Goal: Check status: Check status

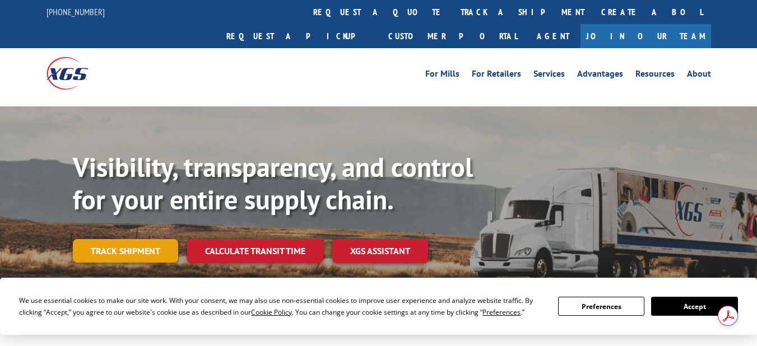
click at [149, 239] on link "Track shipment" at bounding box center [125, 251] width 105 height 24
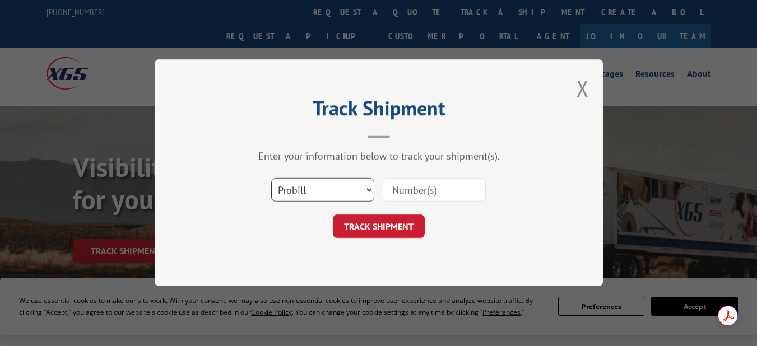
click at [317, 193] on select "Select category... Probill BOL PO" at bounding box center [322, 191] width 103 height 24
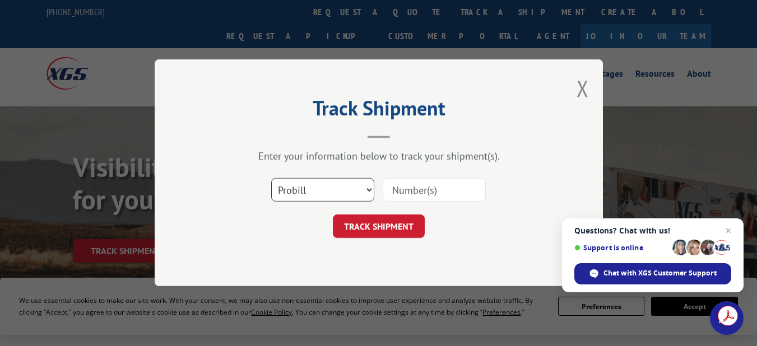
select select "bol"
click at [271, 179] on select "Select category... Probill BOL PO" at bounding box center [322, 191] width 103 height 24
click at [413, 188] on input at bounding box center [434, 191] width 103 height 24
paste input "255171"
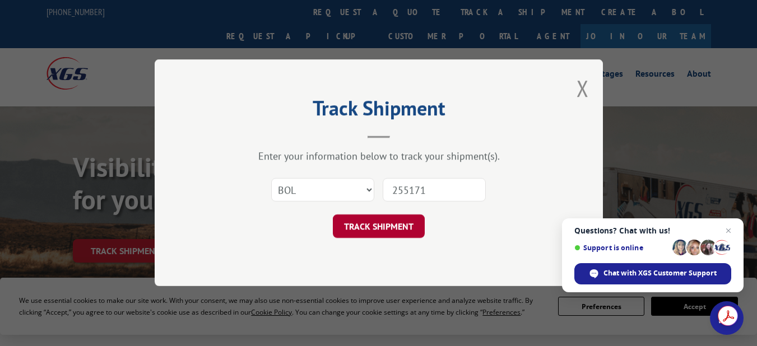
type input "255171"
click at [392, 230] on button "TRACK SHIPMENT" at bounding box center [379, 227] width 92 height 24
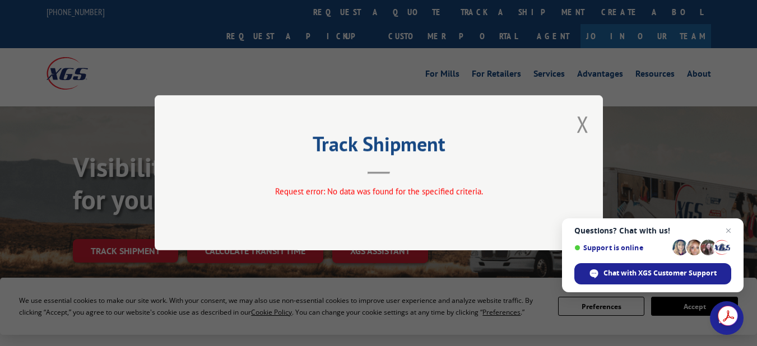
click at [589, 123] on div "Track Shipment Request error: No data was found for the specified criteria." at bounding box center [379, 172] width 448 height 155
click at [582, 127] on button "Close modal" at bounding box center [582, 124] width 12 height 30
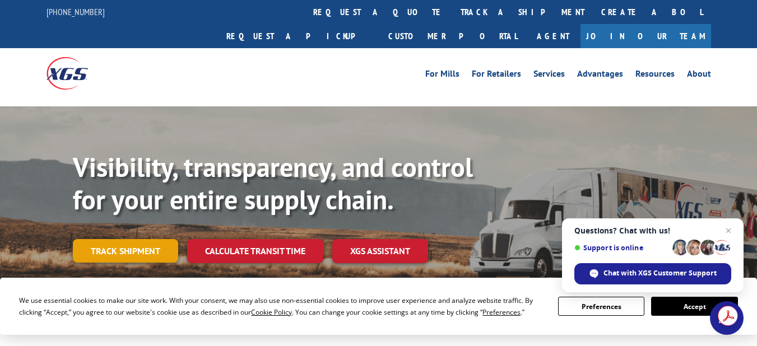
click at [153, 239] on link "Track shipment" at bounding box center [125, 251] width 105 height 24
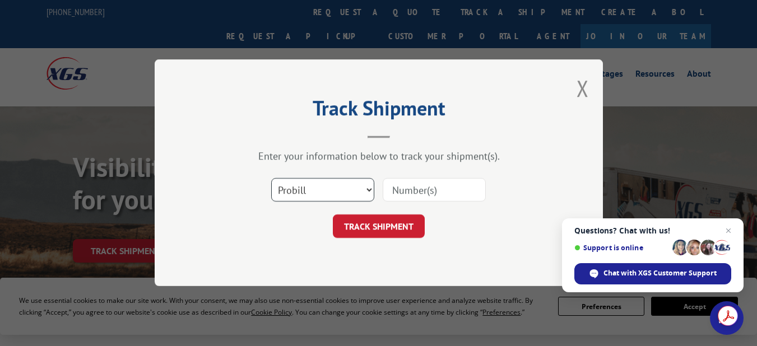
click at [319, 188] on select "Select category... Probill BOL PO" at bounding box center [322, 191] width 103 height 24
select select "bol"
click at [271, 179] on select "Select category... Probill BOL PO" at bounding box center [322, 191] width 103 height 24
click at [415, 198] on input at bounding box center [434, 191] width 103 height 24
paste input "255171"
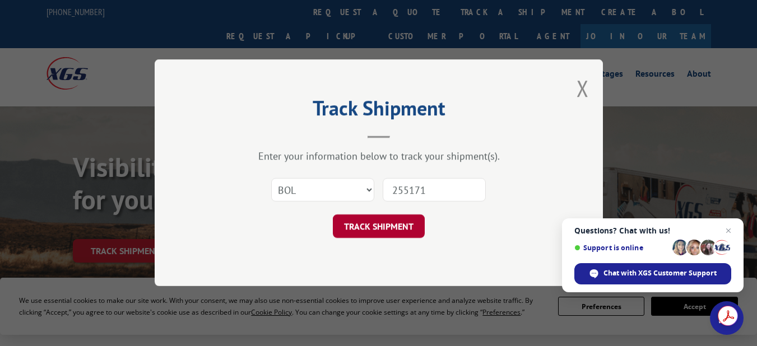
type input "255171"
click at [383, 223] on button "TRACK SHIPMENT" at bounding box center [379, 227] width 92 height 24
